Goal: Information Seeking & Learning: Learn about a topic

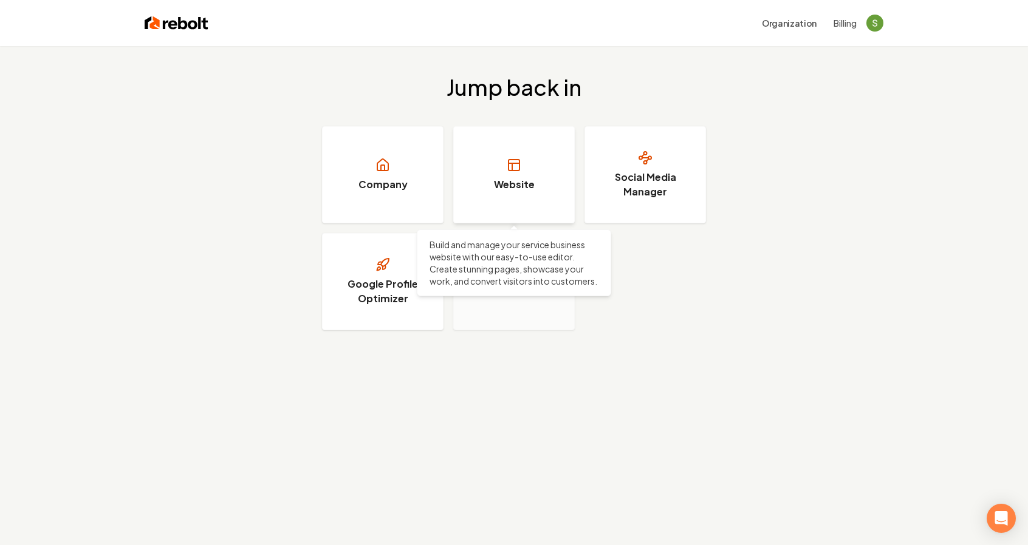
click at [508, 182] on h3 "Website" at bounding box center [514, 184] width 41 height 15
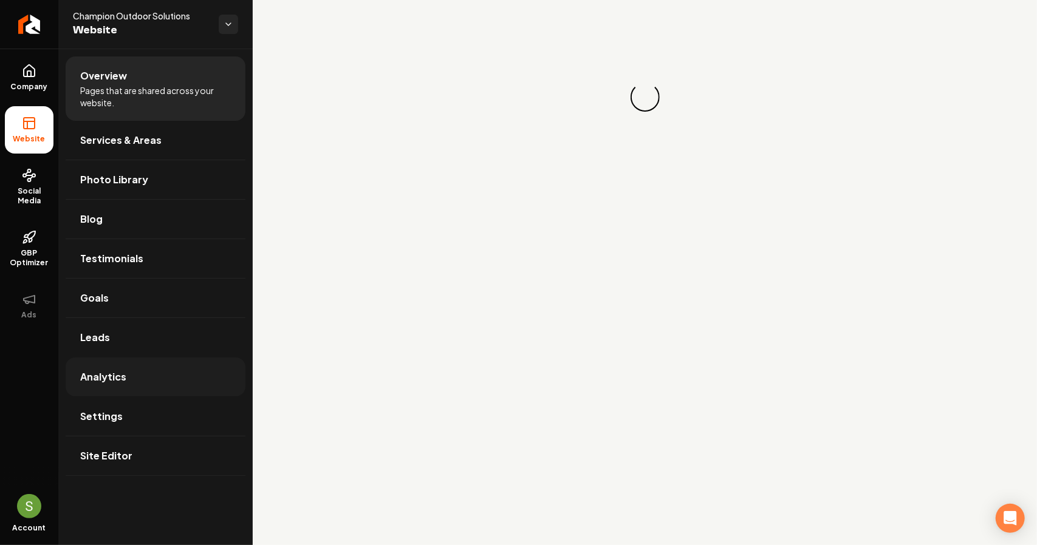
click at [146, 385] on link "Analytics" at bounding box center [156, 377] width 180 height 39
